Goal: Find contact information: Find contact information

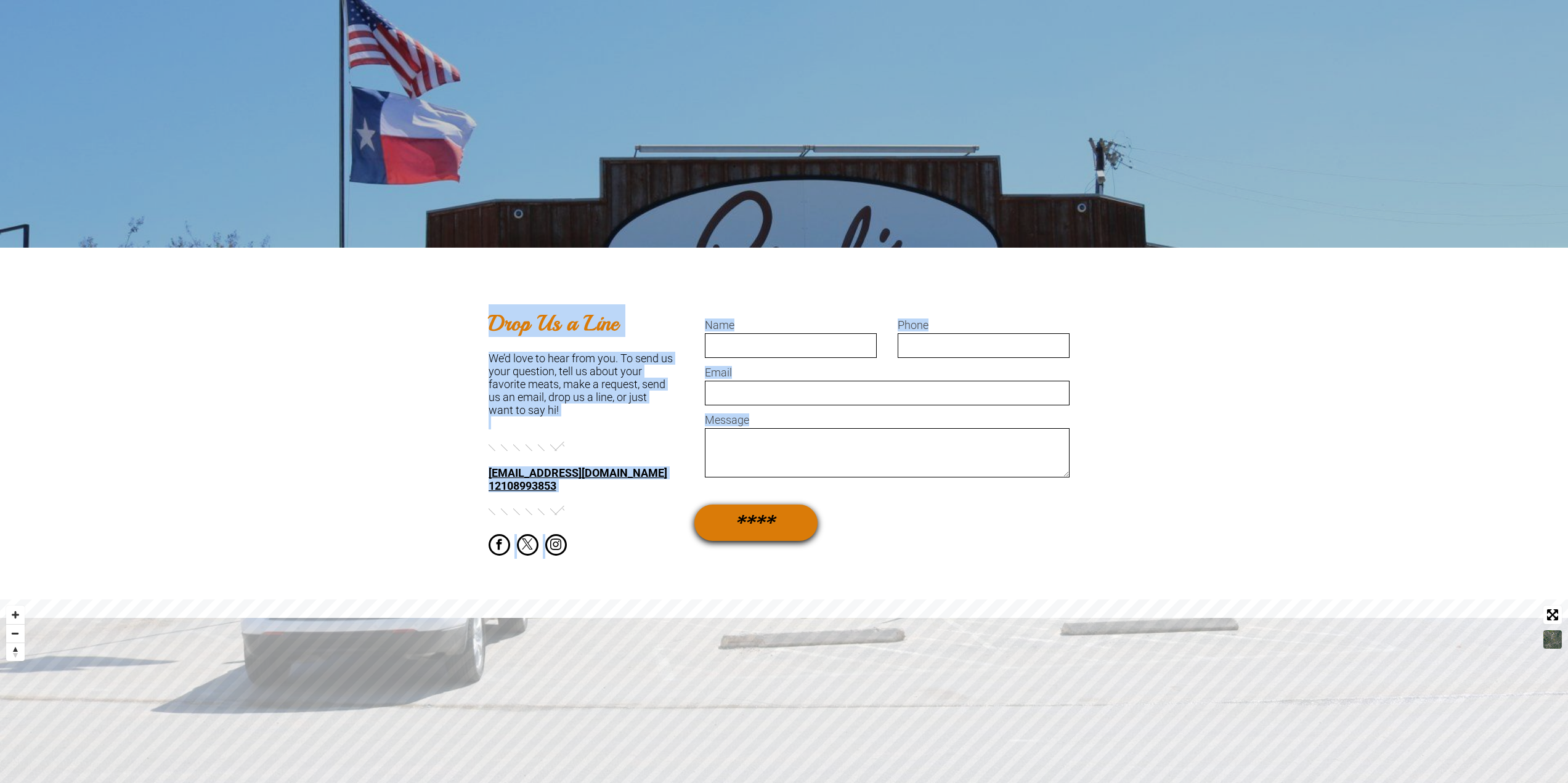
scroll to position [515, 0]
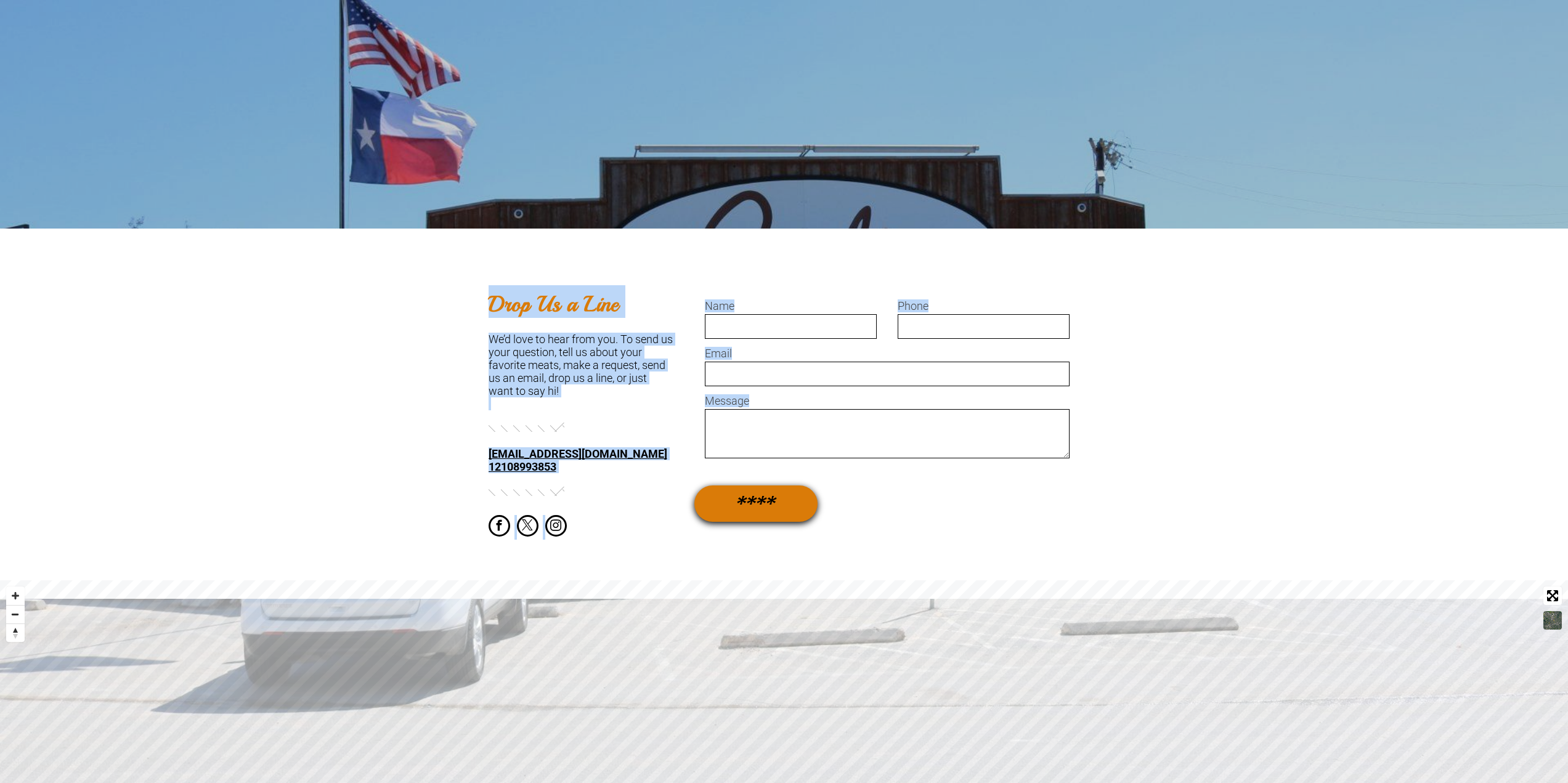
drag, startPoint x: 2760, startPoint y: 773, endPoint x: 2760, endPoint y: 754, distance: 19.0
click at [1568, 754] on html "Quicker, Faster, Nationwide Shipping Now Available as of [DATE] - Visit [PERSON…" at bounding box center [784, 435] width 1568 height 1896
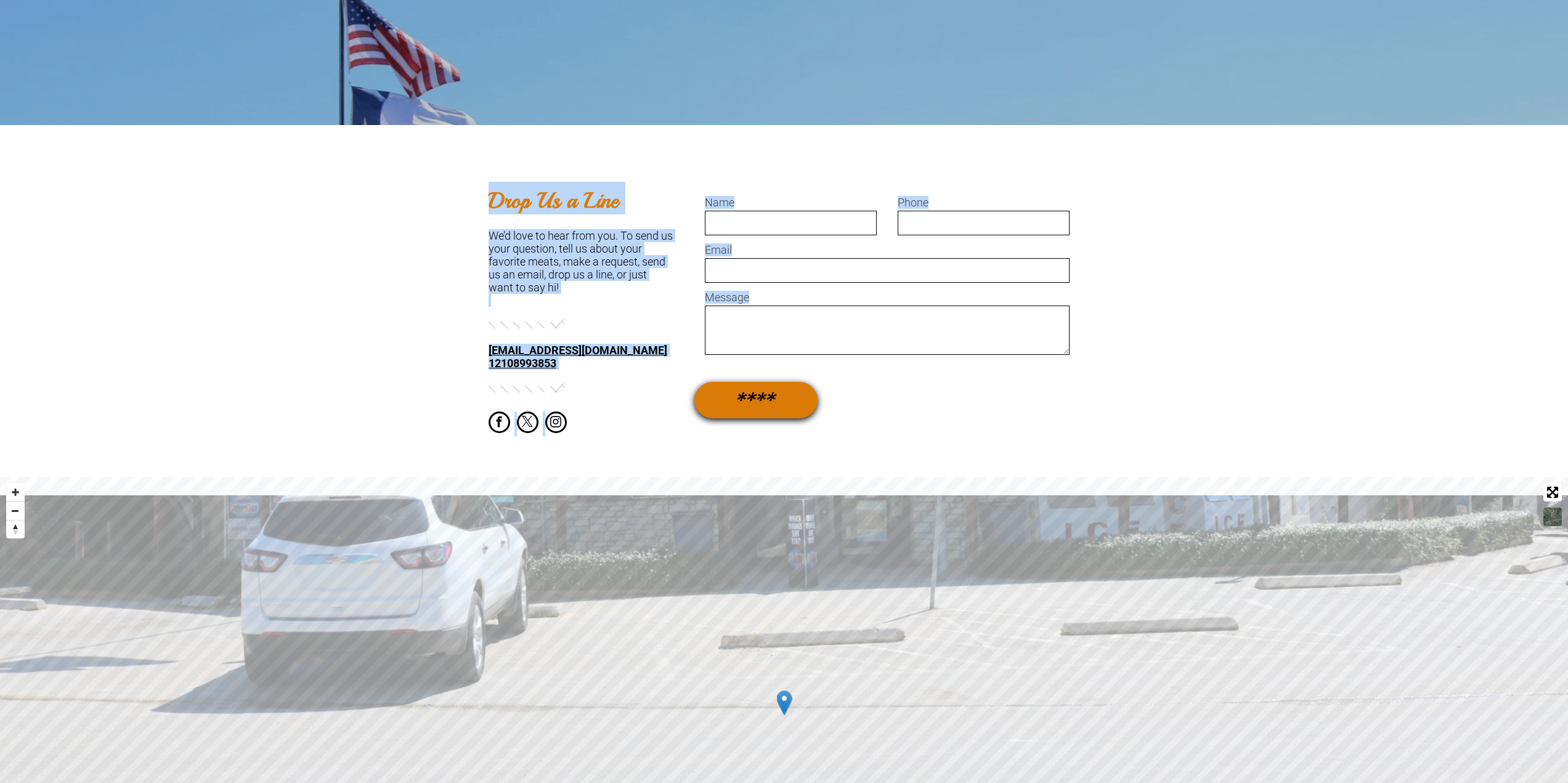
scroll to position [761, 0]
